Goal: Task Accomplishment & Management: Complete application form

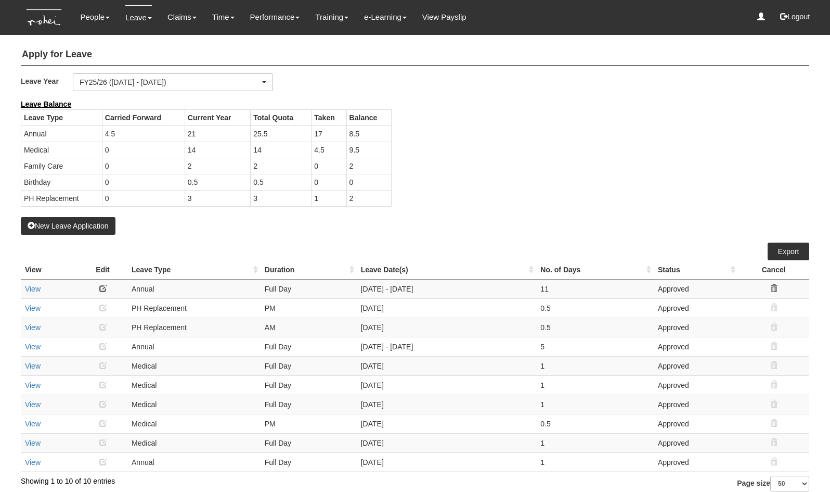
select select "50"
click at [451, 217] on div "New Leave Application" at bounding box center [415, 167] width 789 height 136
click at [80, 226] on button "New Leave Application" at bounding box center [68, 226] width 95 height 18
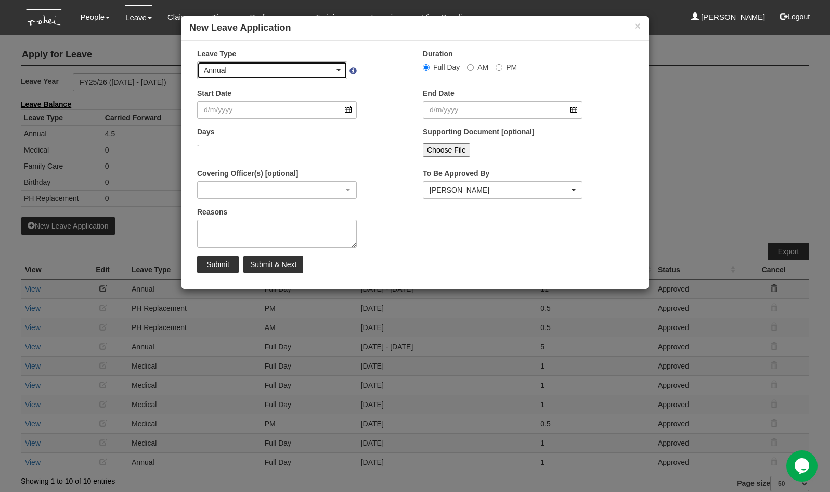
click at [330, 69] on div "Annual" at bounding box center [269, 70] width 131 height 10
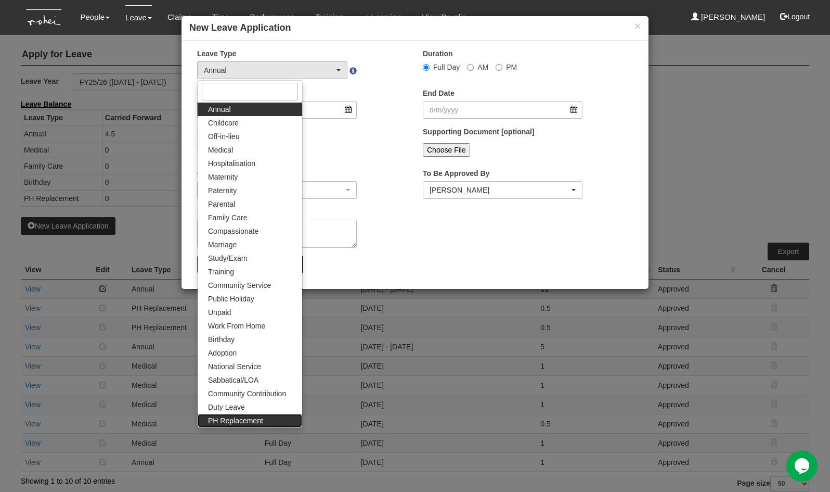
click at [241, 422] on span "PH Replacement" at bounding box center [235, 420] width 55 height 10
select select "26"
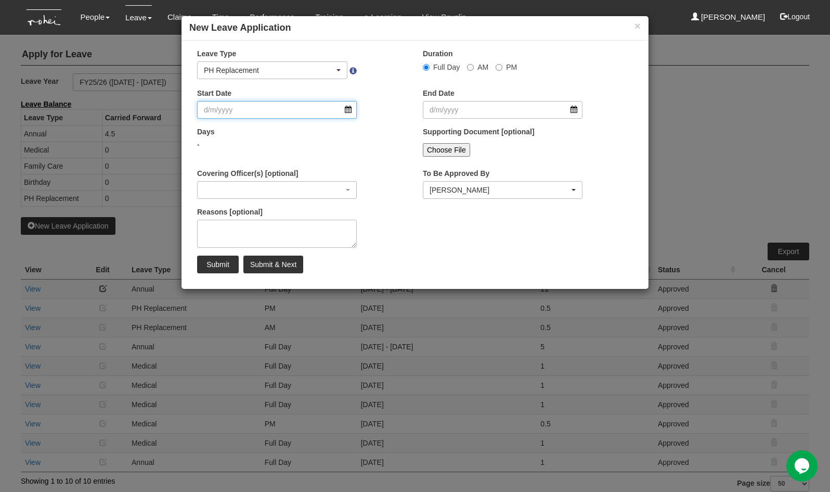
click at [348, 107] on input "Start Date" at bounding box center [277, 110] width 160 height 18
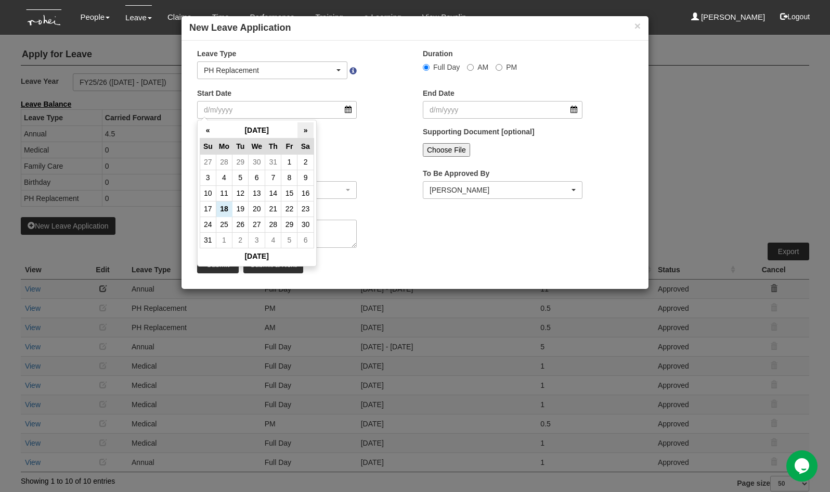
click at [304, 127] on th "»" at bounding box center [306, 130] width 16 height 16
click at [240, 177] on td "9" at bounding box center [241, 178] width 16 height 16
type input "[DATE]"
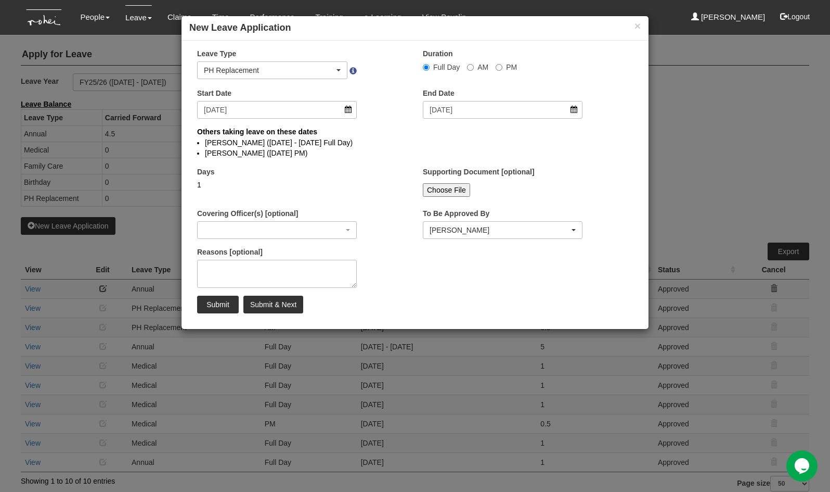
select select
